Goal: Task Accomplishment & Management: Use online tool/utility

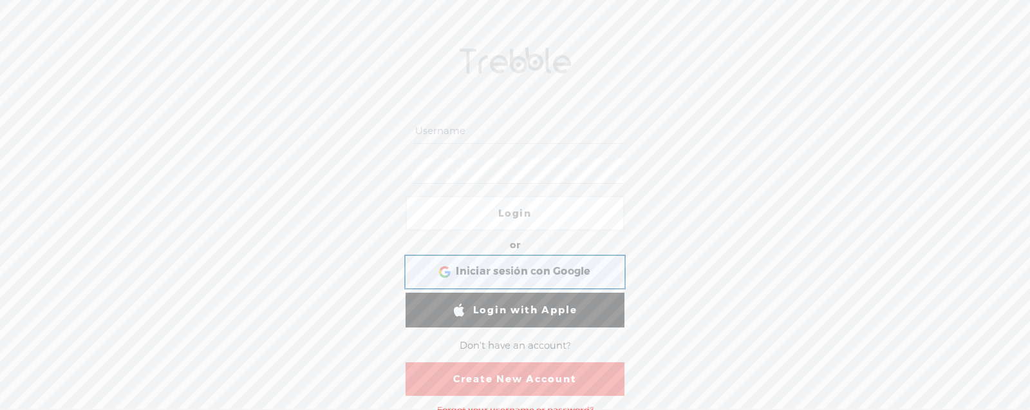
click at [510, 279] on div "Iniciar sesión con Google Iniciar sesión con Google. Se abre en una [PERSON_NAM…" at bounding box center [515, 272] width 201 height 30
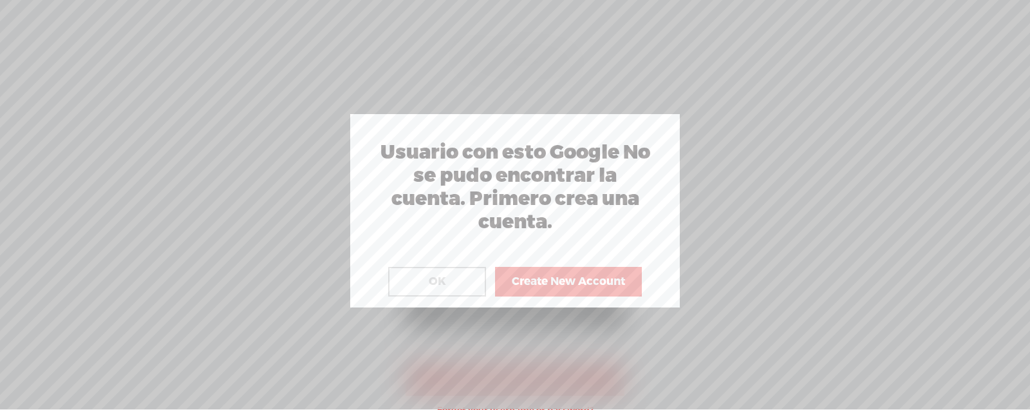
click at [457, 276] on button "OK" at bounding box center [437, 282] width 98 height 30
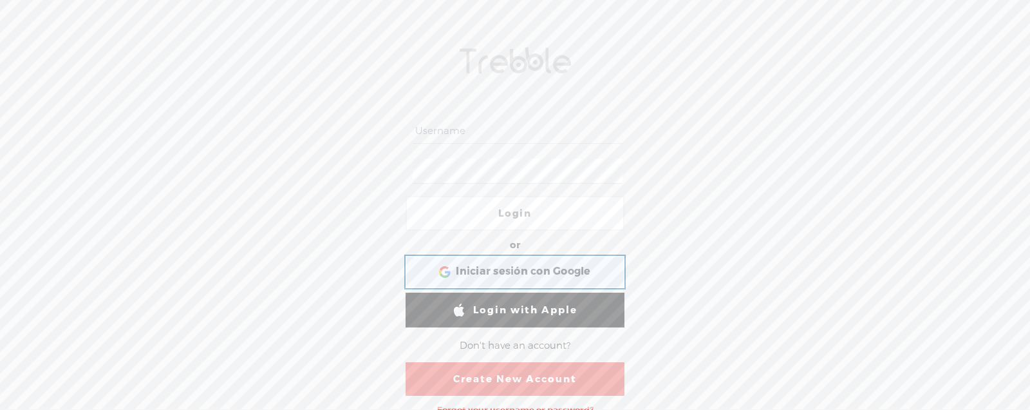
click at [564, 269] on span "Iniciar sesión con Google" at bounding box center [523, 272] width 135 height 14
click at [524, 307] on link "Login with Apple" at bounding box center [515, 309] width 219 height 35
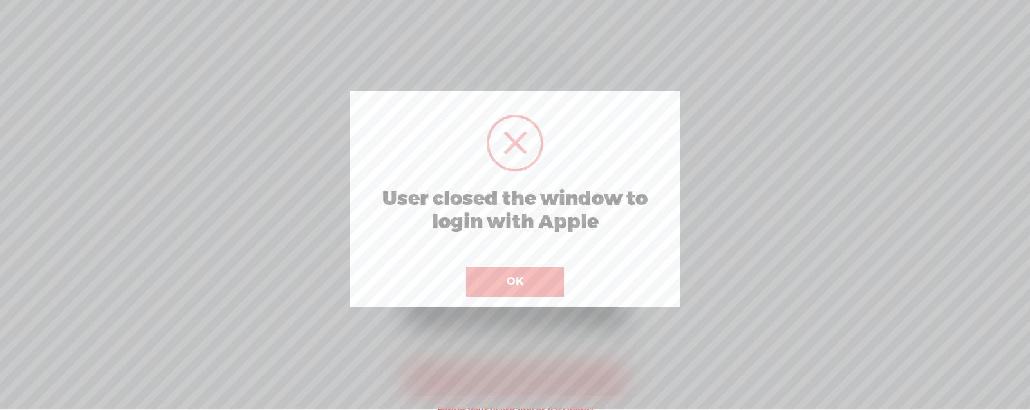
drag, startPoint x: 523, startPoint y: 245, endPoint x: 529, endPoint y: 270, distance: 26.4
click at [523, 245] on div "User closed the window to login with Apple ! Not valid! Cancel OK" at bounding box center [515, 199] width 330 height 216
click at [529, 278] on button "OK" at bounding box center [515, 282] width 98 height 30
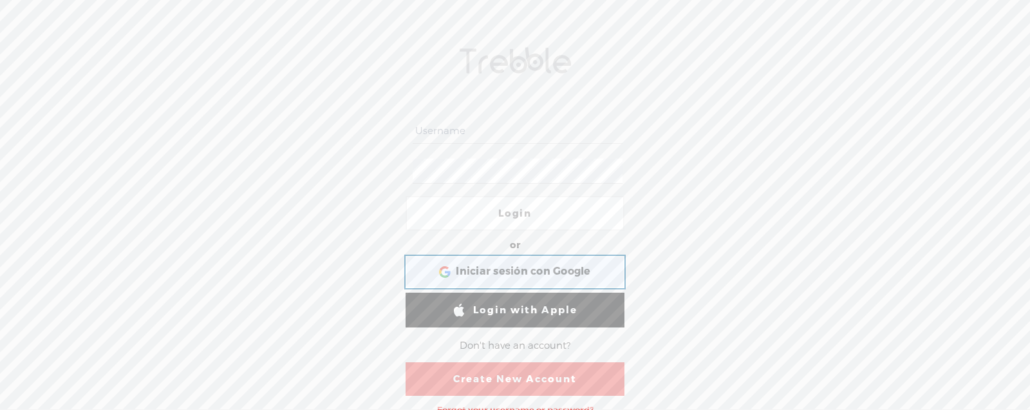
click at [534, 269] on span "Iniciar sesión con Google" at bounding box center [523, 272] width 135 height 14
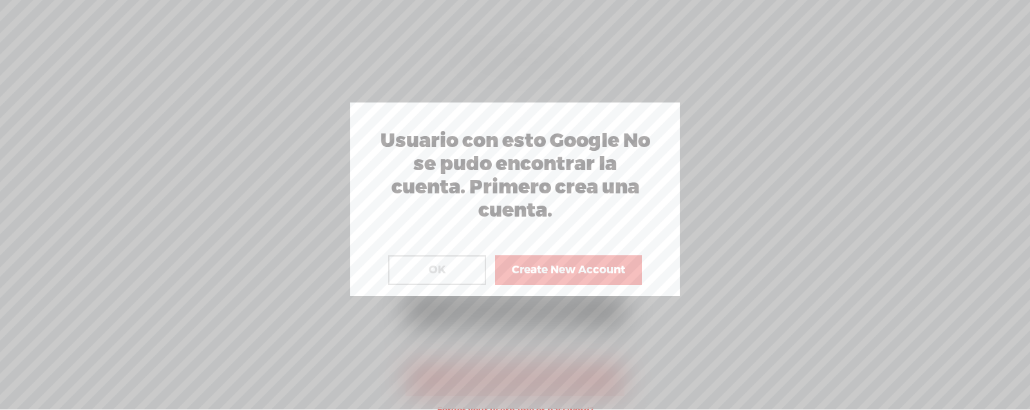
click at [523, 258] on button "Create New Account" at bounding box center [568, 270] width 147 height 30
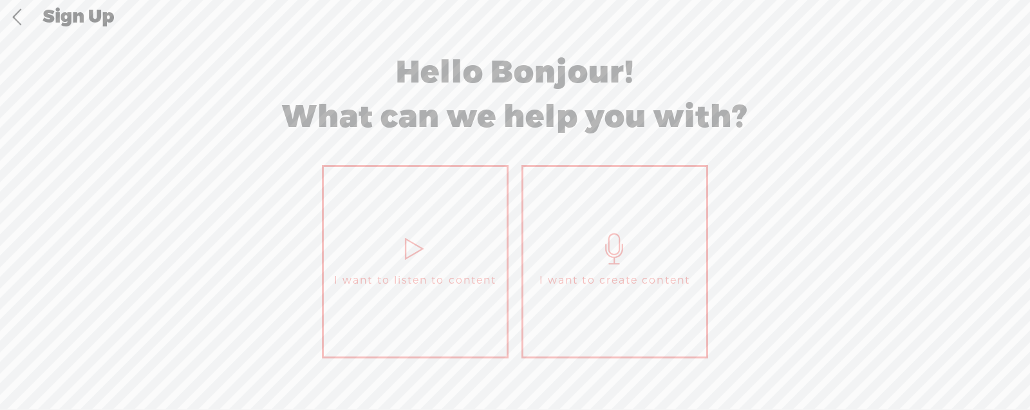
scroll to position [4, 0]
click at [468, 268] on link "I want to listen to content" at bounding box center [415, 262] width 187 height 193
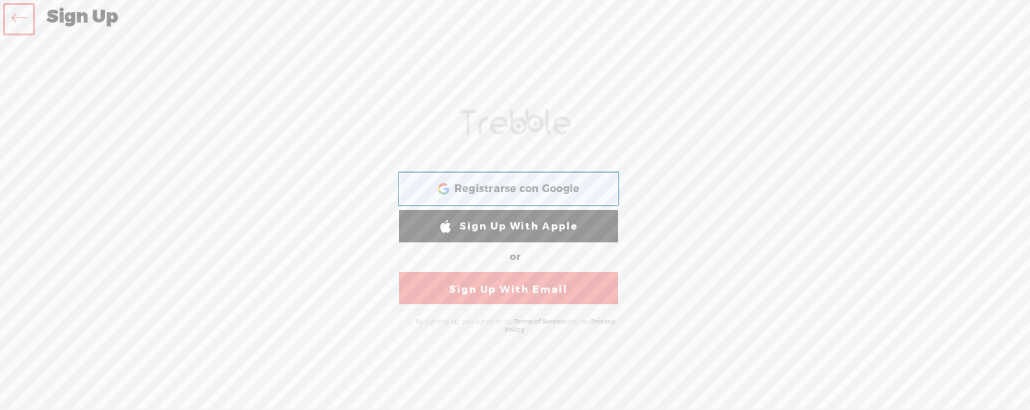
click at [522, 192] on span "Registrarse con Google" at bounding box center [518, 189] width 126 height 14
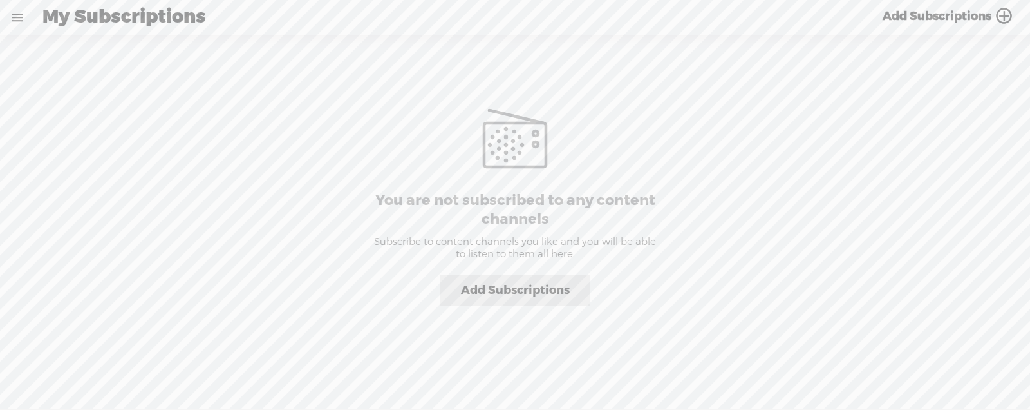
click at [13, 9] on link at bounding box center [17, 17] width 33 height 33
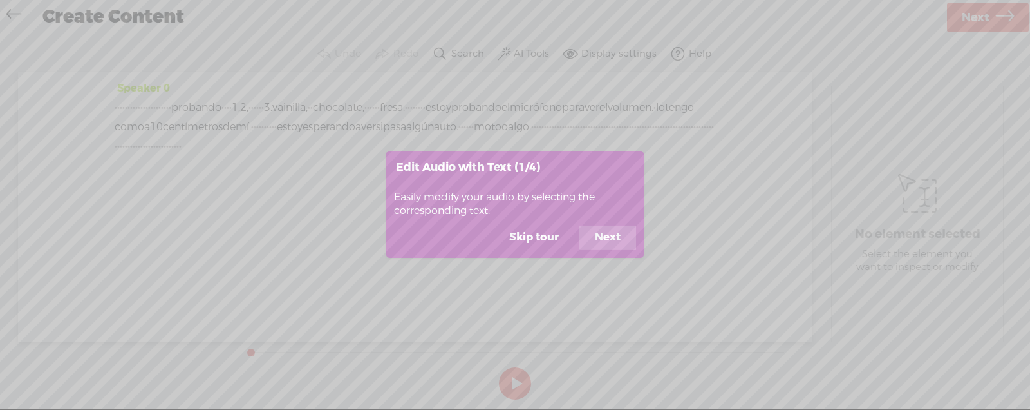
click at [609, 230] on button "Next" at bounding box center [608, 237] width 57 height 24
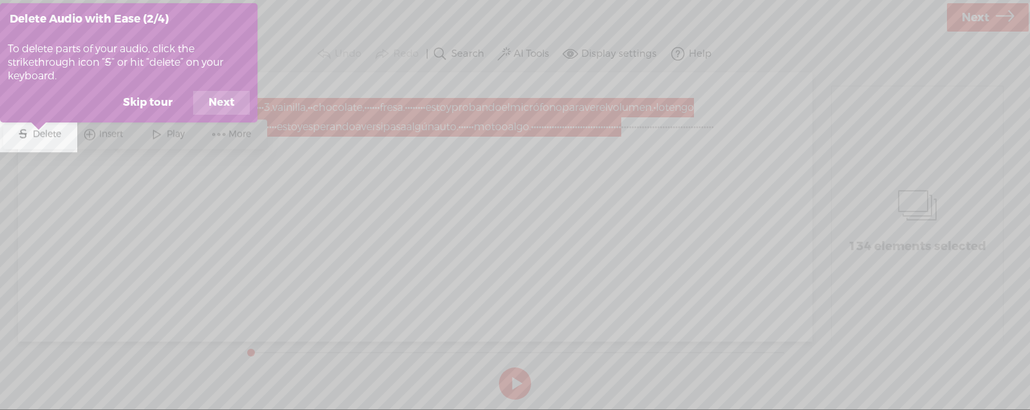
click at [567, 231] on icon at bounding box center [515, 205] width 1030 height 410
click at [135, 103] on button "Skip tour" at bounding box center [148, 103] width 80 height 24
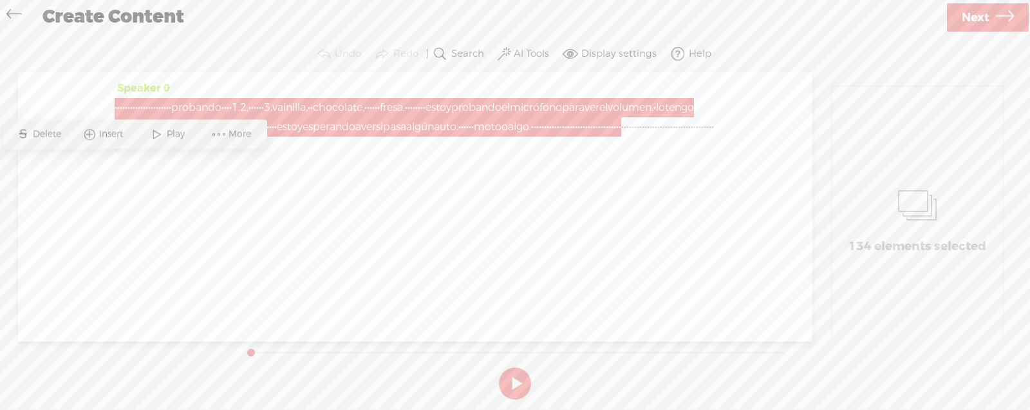
click at [312, 225] on div "Speaker 0 · · · · · · · · · · · · · · · · · · · · · · probando · · · · 1, 2, · …" at bounding box center [415, 206] width 795 height 269
click at [447, 201] on div "Speaker 0 · · · · · · · · · · · · · · · · · · · · · · probando · · · · 1, 2, · …" at bounding box center [415, 206] width 795 height 269
click at [426, 191] on div "Speaker 0 · · · · · · · · · · · · · · · · · · · · · · probando · · · · 1, 2, · …" at bounding box center [415, 206] width 795 height 269
click at [255, 82] on div "Speaker 0 · · · · · · · · · · · · · · · · · · · · · · probando · · · · 1, 2, · …" at bounding box center [415, 122] width 601 height 87
click at [313, 212] on div "Speaker 0 · · · · · · · · · · · · · · · · · · · · · · probando · · · · 1, 2, · …" at bounding box center [415, 206] width 795 height 269
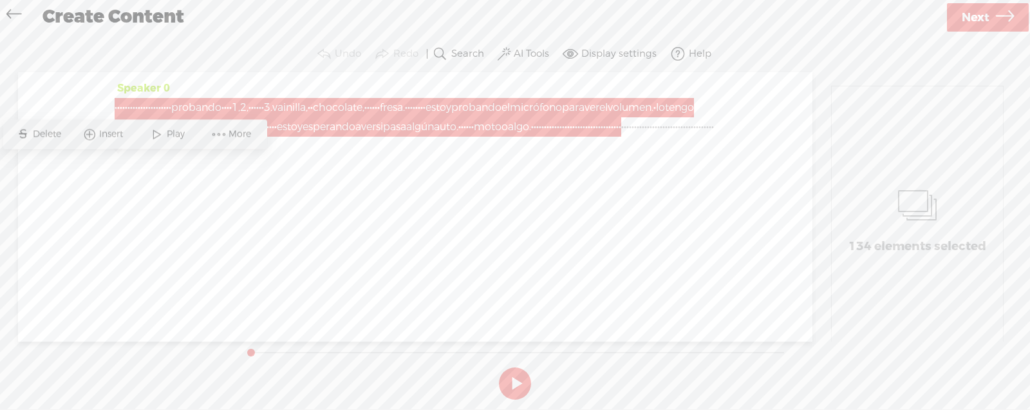
click at [226, 166] on div "Speaker 0 · · · · · · · · · · · · · · · · · · · · · · probando · · · · 1, 2, · …" at bounding box center [415, 122] width 601 height 87
click at [474, 137] on span "moto" at bounding box center [488, 126] width 28 height 19
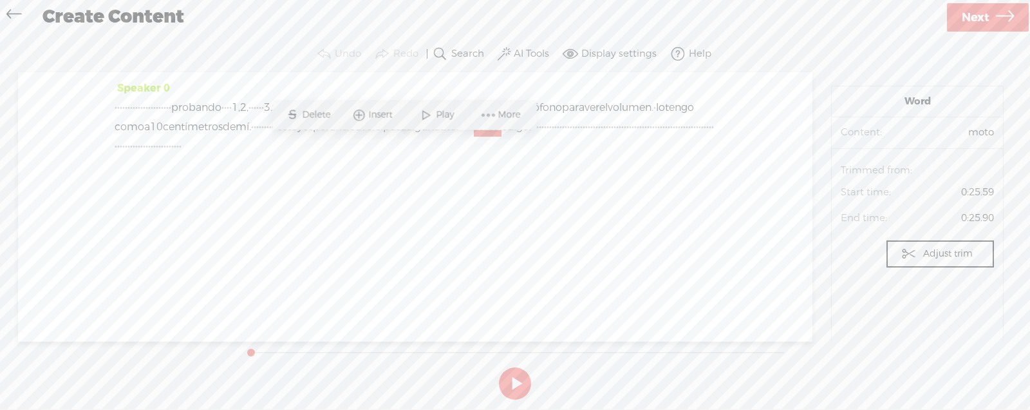
click at [552, 137] on span "·" at bounding box center [553, 126] width 3 height 19
click at [508, 137] on span "algo." at bounding box center [519, 126] width 23 height 19
click at [475, 114] on span at bounding box center [469, 114] width 19 height 23
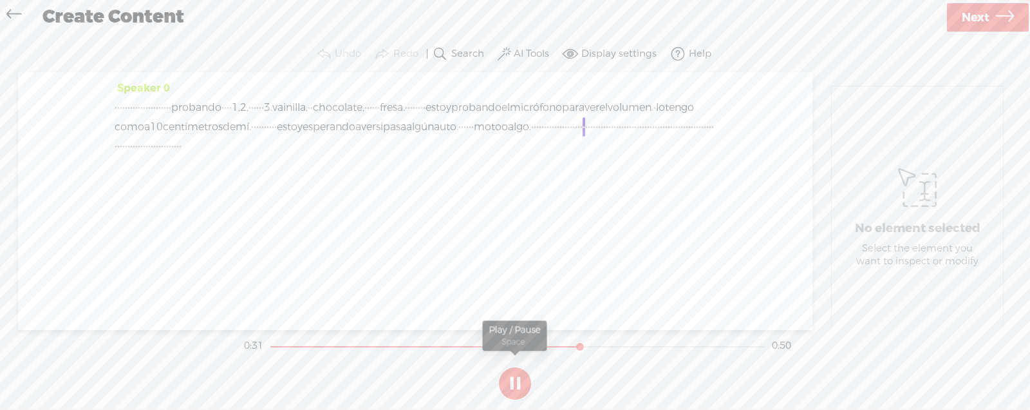
click at [522, 377] on button at bounding box center [515, 383] width 32 height 32
